Goal: Information Seeking & Learning: Learn about a topic

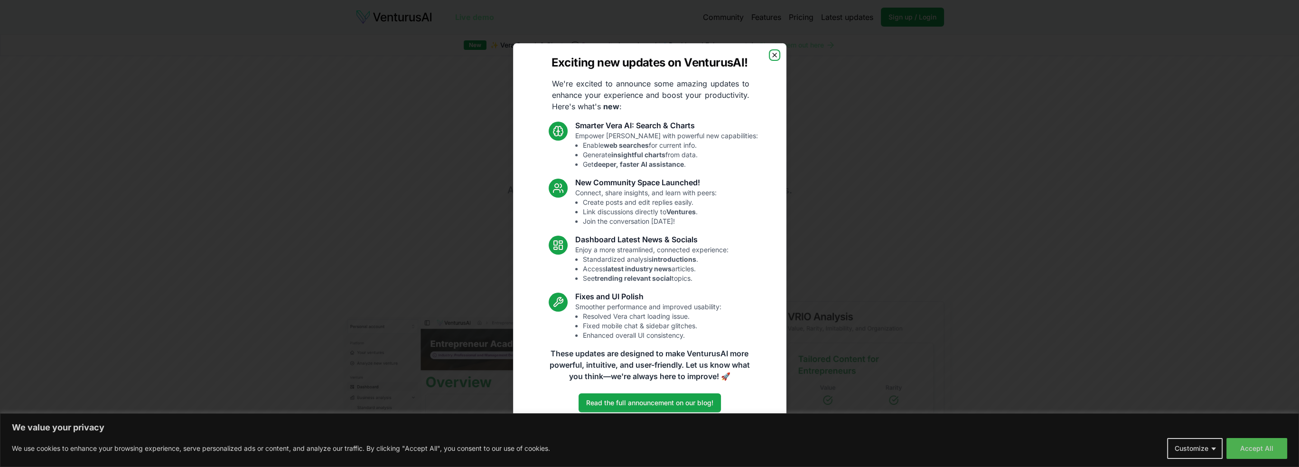
click at [775, 54] on icon "button" at bounding box center [775, 55] width 8 height 8
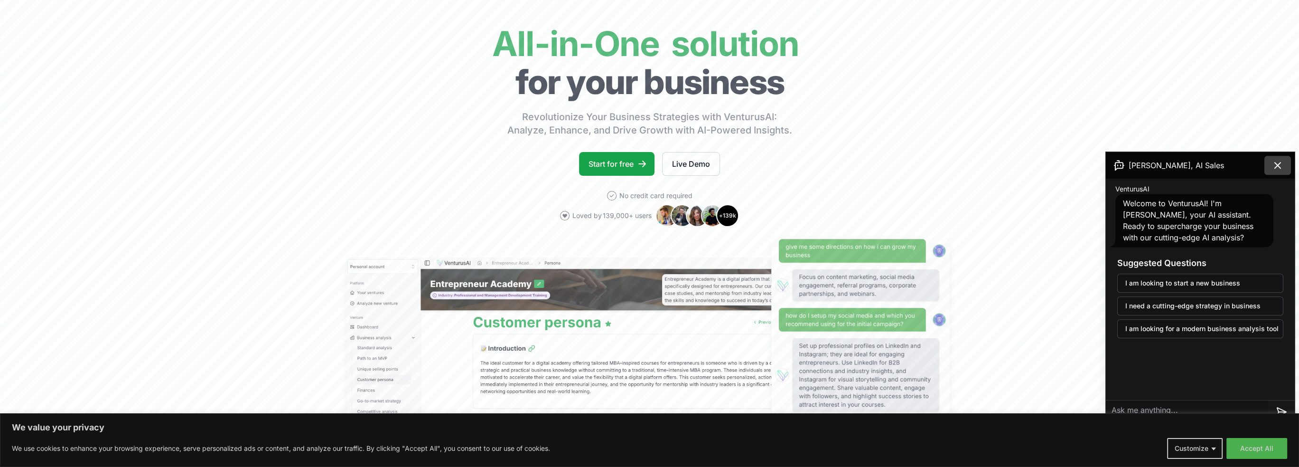
scroll to position [59, 0]
click at [1278, 161] on icon at bounding box center [1277, 165] width 11 height 11
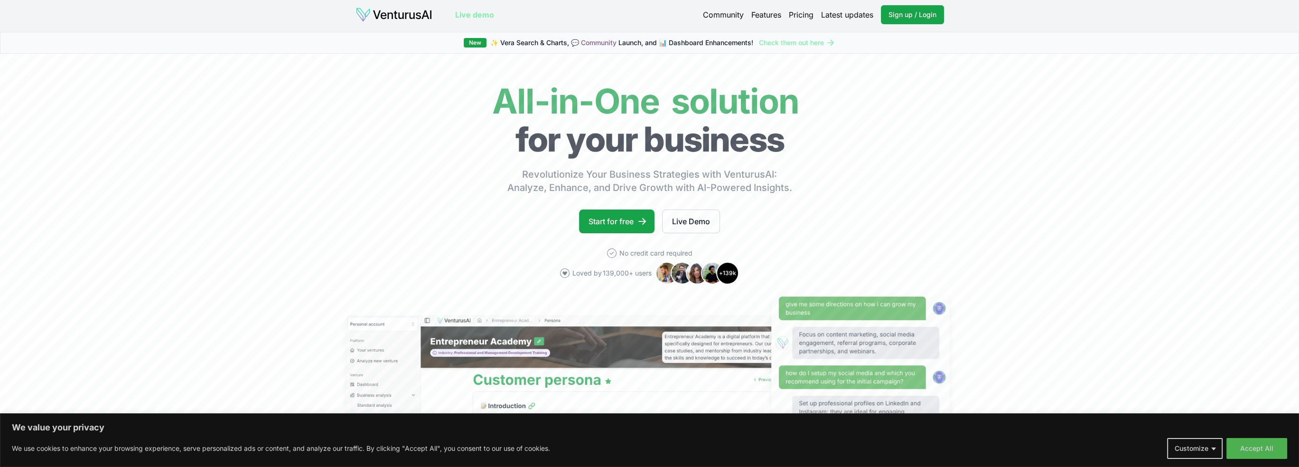
scroll to position [0, 0]
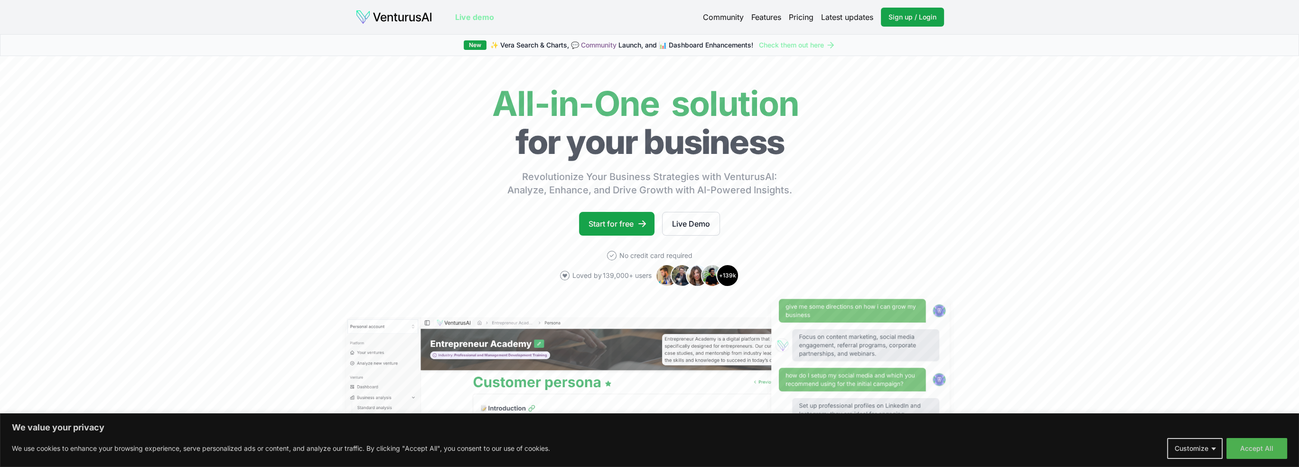
click at [804, 15] on link "Pricing" at bounding box center [801, 16] width 25 height 11
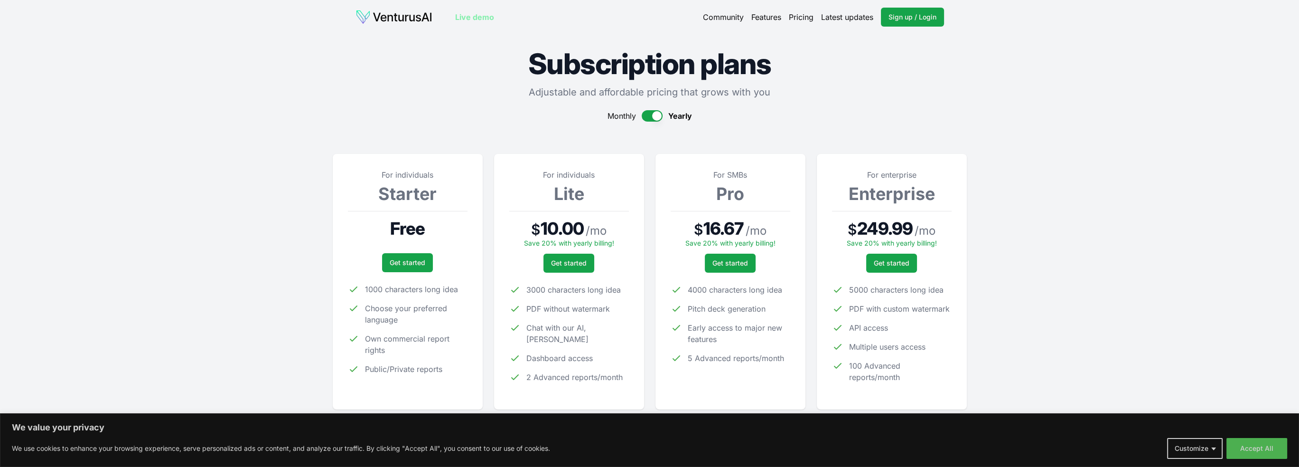
click at [422, 9] on header "Live demo Community Features Pricing Latest updates Sign up / Login Login" at bounding box center [650, 17] width 589 height 19
click at [395, 16] on img at bounding box center [394, 16] width 77 height 15
